Goal: Information Seeking & Learning: Learn about a topic

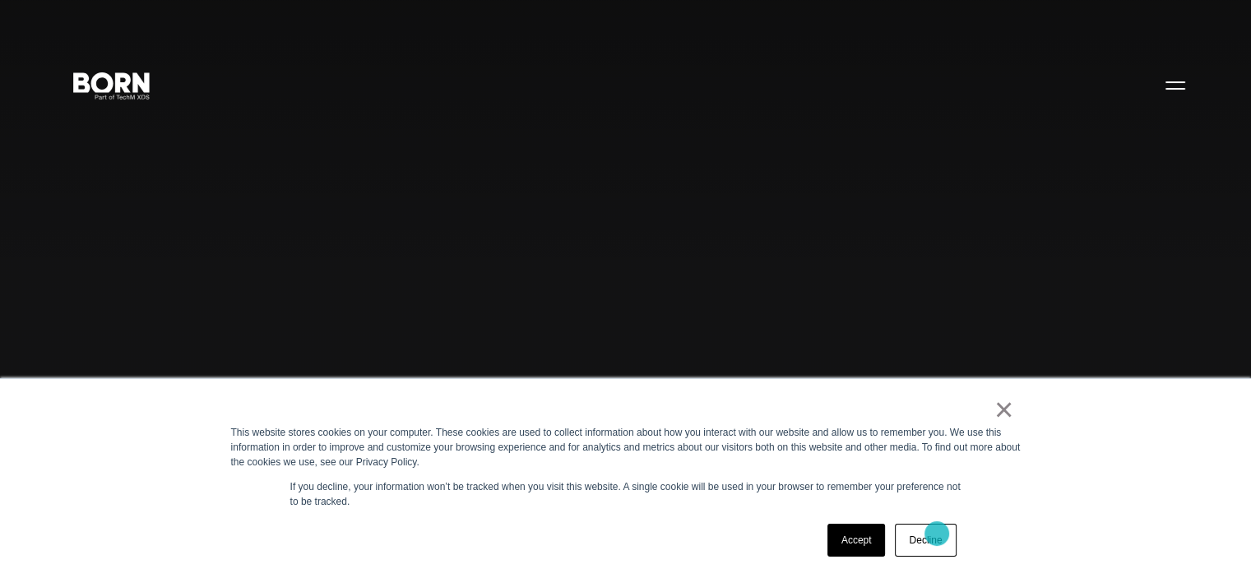
click at [934, 531] on link "Decline" at bounding box center [925, 540] width 61 height 33
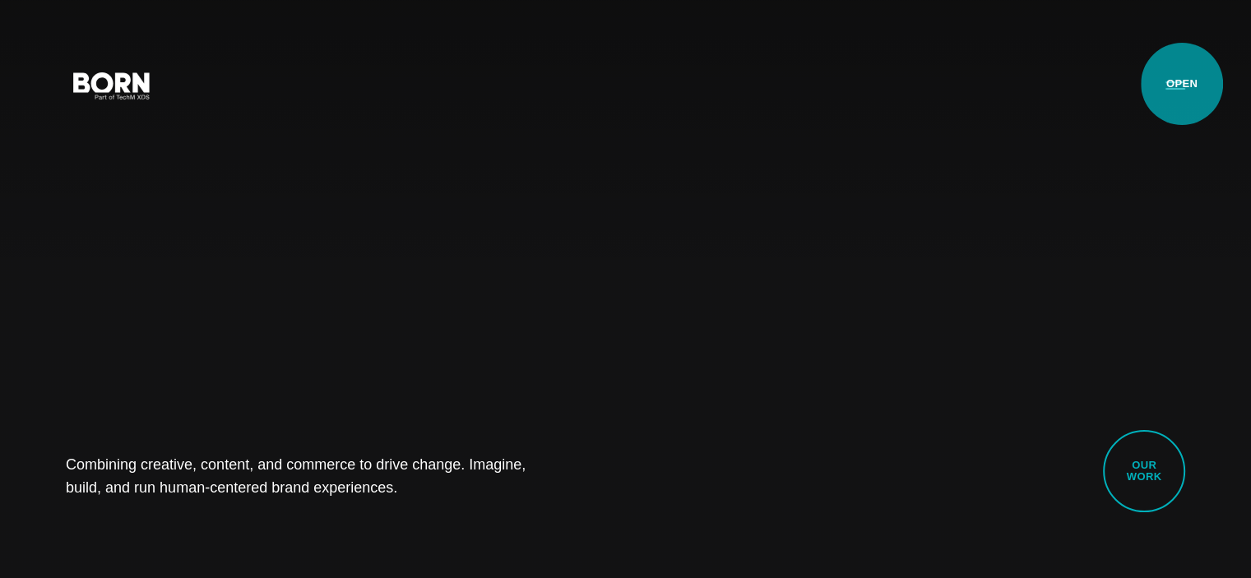
click at [1181, 84] on button "Primary Menu" at bounding box center [1174, 84] width 39 height 35
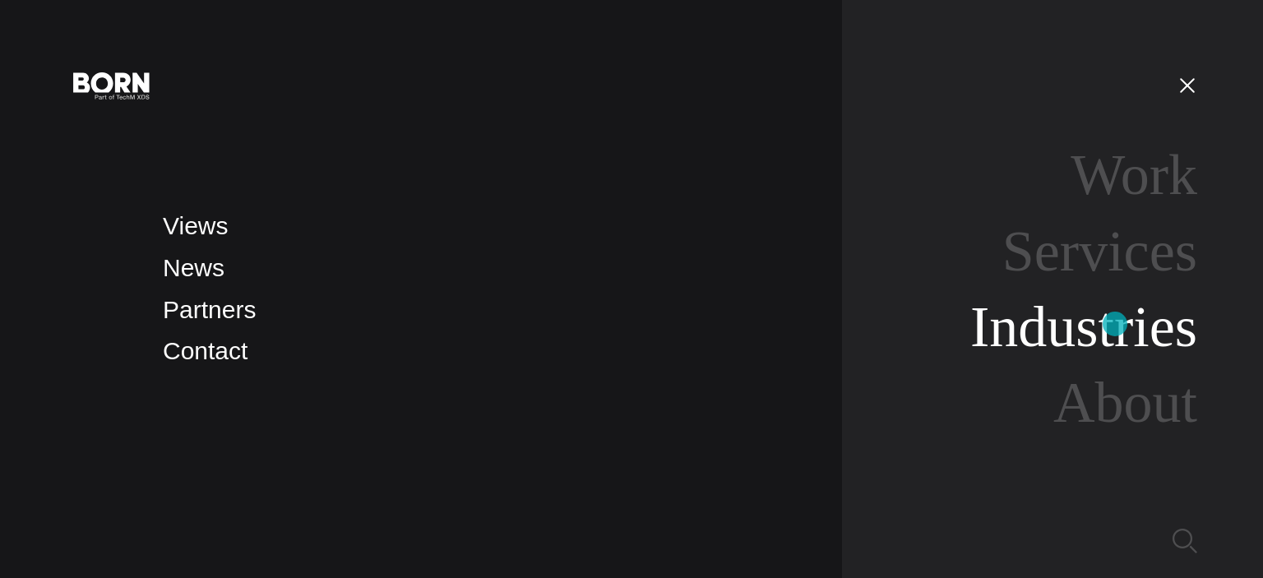
click at [1115, 324] on link "Industries" at bounding box center [1083, 326] width 227 height 63
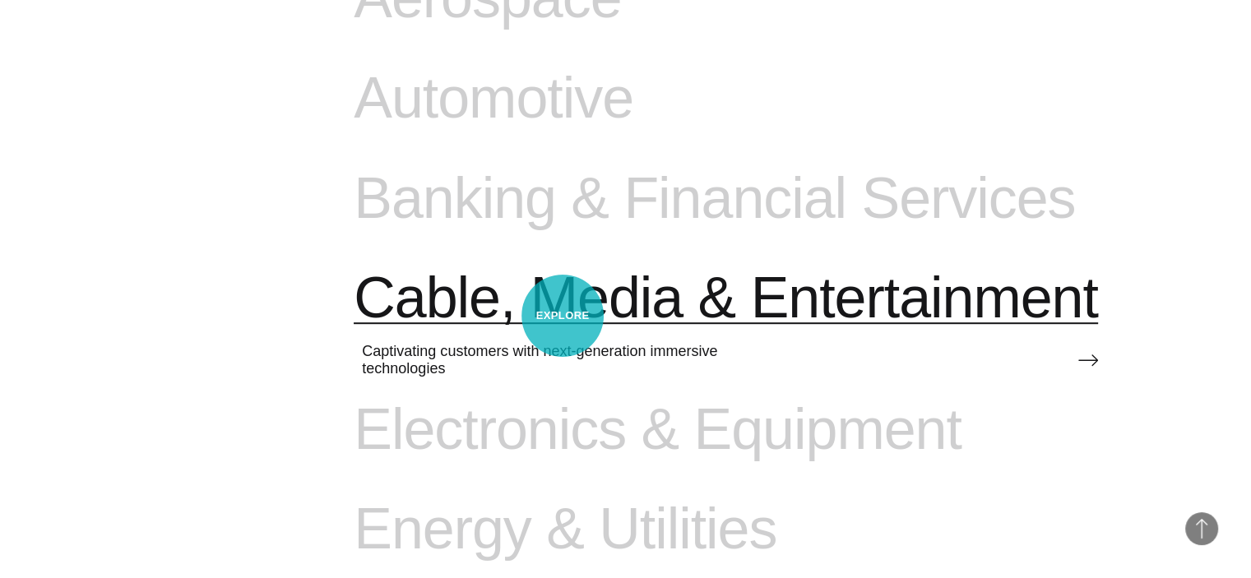
scroll to position [1146, 0]
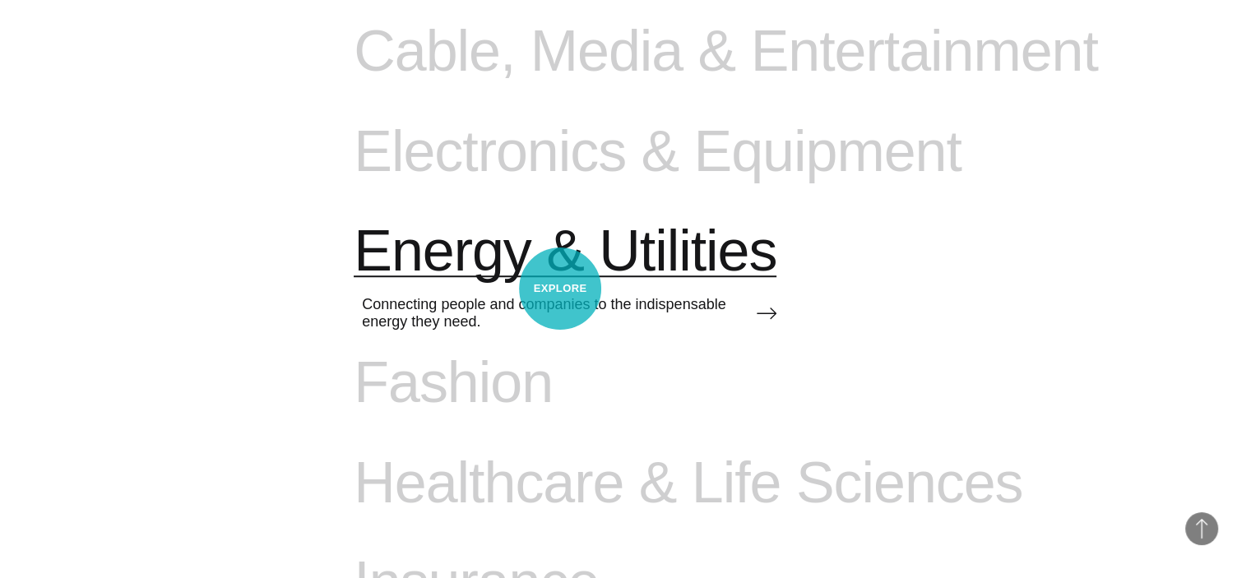
click at [560, 289] on link "Energy & Utilities Connecting people and companies to the indispensable energy …" at bounding box center [565, 284] width 423 height 132
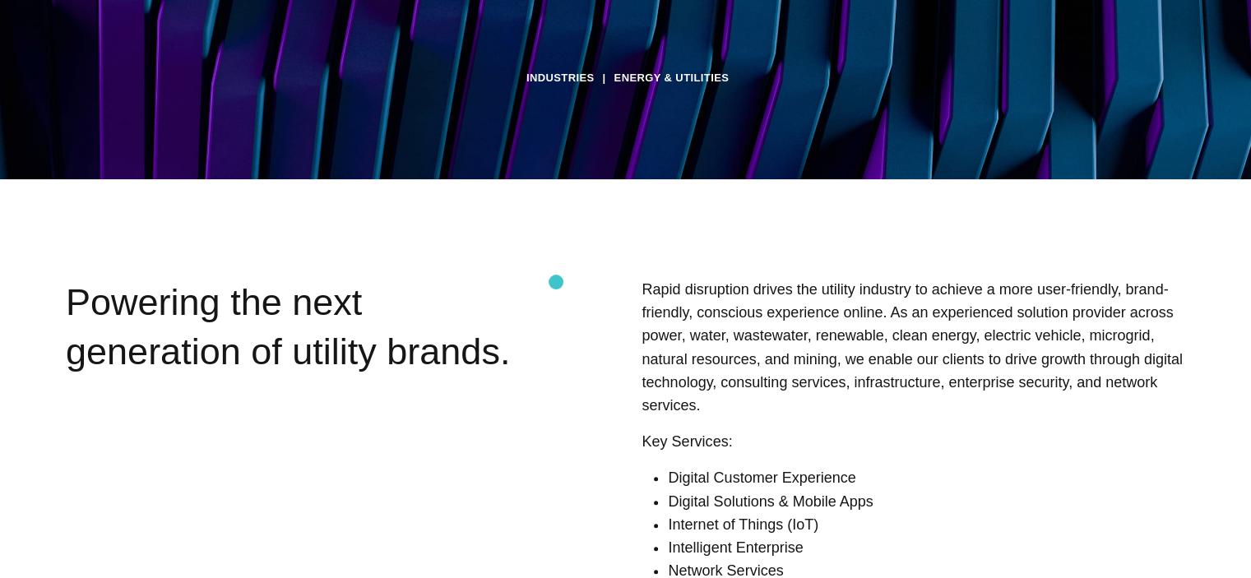
scroll to position [3092, 0]
